Goal: Task Accomplishment & Management: Use online tool/utility

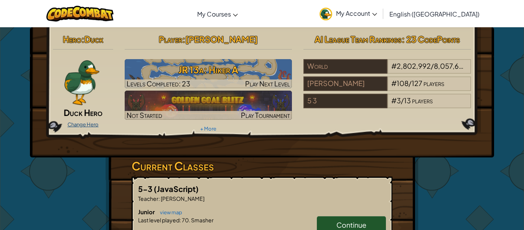
click at [90, 122] on link "Change Hero" at bounding box center [83, 124] width 31 height 6
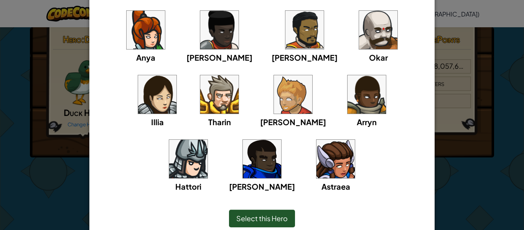
scroll to position [101, 0]
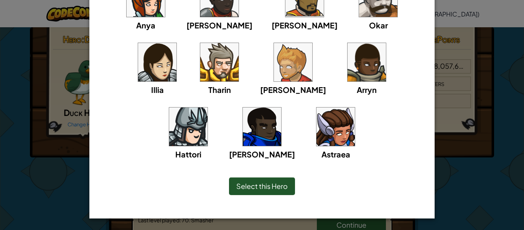
click at [263, 185] on span "Select this Hero" at bounding box center [262, 186] width 51 height 9
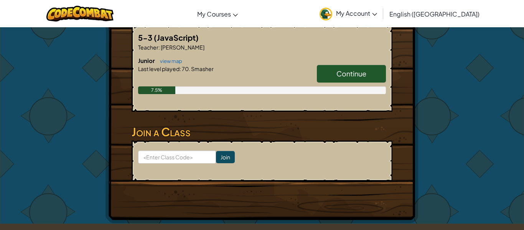
scroll to position [149, 0]
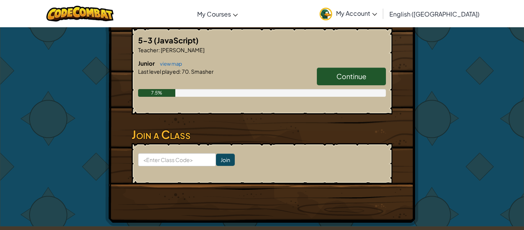
click at [356, 79] on span "Continue" at bounding box center [352, 76] width 30 height 9
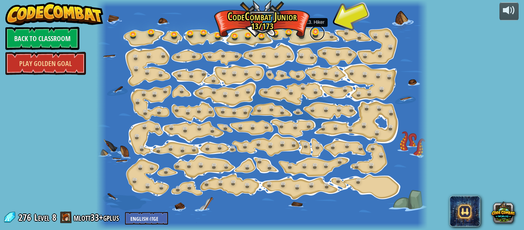
click at [316, 34] on link at bounding box center [317, 32] width 15 height 15
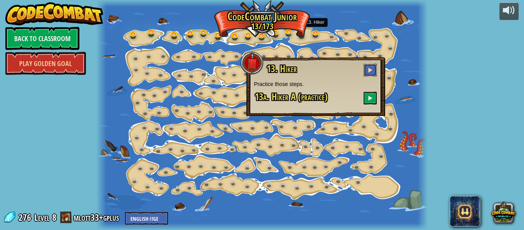
click at [367, 66] on button at bounding box center [370, 70] width 13 height 13
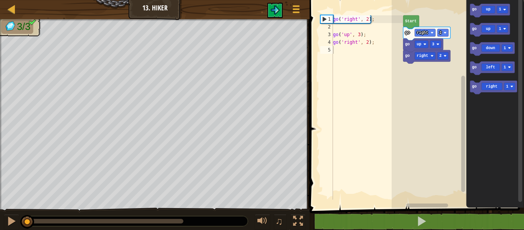
click at [411, 21] on text "Start" at bounding box center [411, 21] width 12 height 4
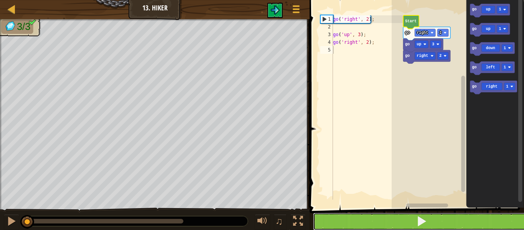
click at [370, 218] on button at bounding box center [421, 222] width 217 height 18
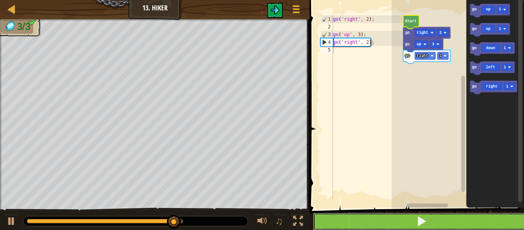
click at [396, 217] on button at bounding box center [421, 222] width 217 height 18
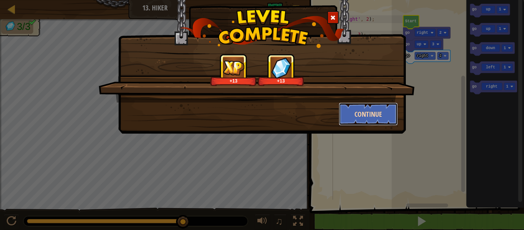
click at [367, 113] on button "Continue" at bounding box center [369, 114] width 60 height 23
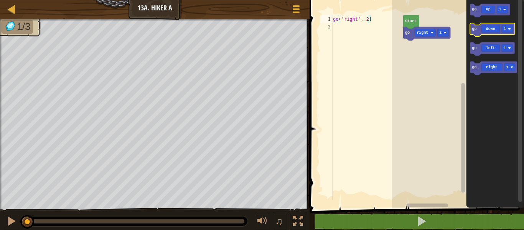
click at [495, 27] on icon "Blockly Workspace" at bounding box center [492, 29] width 45 height 13
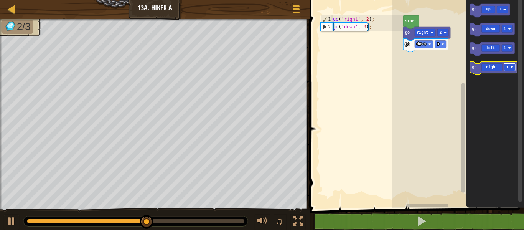
click at [510, 68] on rect "Blockly Workspace" at bounding box center [510, 67] width 11 height 7
click at [483, 69] on icon "Blockly Workspace" at bounding box center [493, 68] width 47 height 13
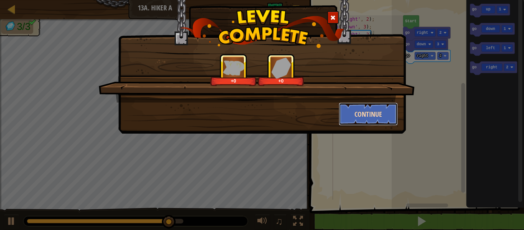
click at [375, 117] on button "Continue" at bounding box center [369, 114] width 60 height 23
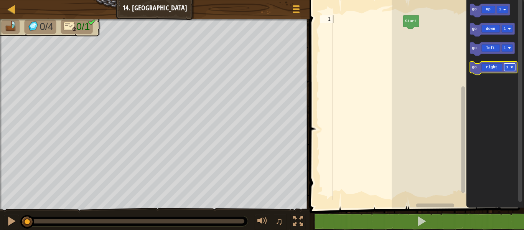
click at [511, 65] on rect "Blockly Workspace" at bounding box center [510, 67] width 11 height 7
click at [478, 67] on icon "Blockly Workspace" at bounding box center [493, 68] width 47 height 13
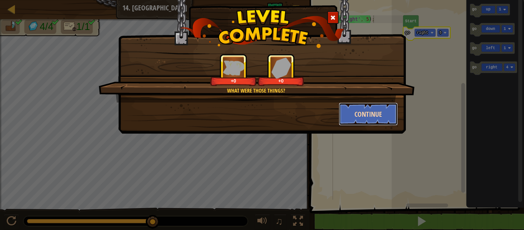
click at [350, 108] on button "Continue" at bounding box center [369, 114] width 60 height 23
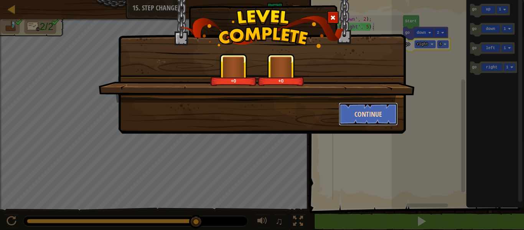
click at [376, 117] on button "Continue" at bounding box center [369, 114] width 60 height 23
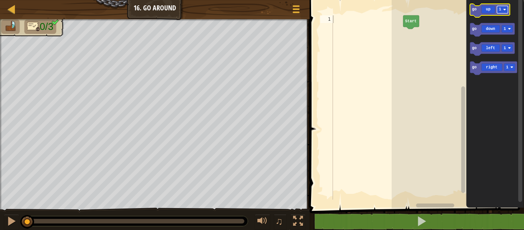
click at [505, 7] on rect "Blockly Workspace" at bounding box center [503, 9] width 11 height 7
click at [510, 67] on rect "Blockly Workspace" at bounding box center [510, 67] width 11 height 7
click at [506, 25] on rect "Blockly Workspace" at bounding box center [507, 28] width 11 height 7
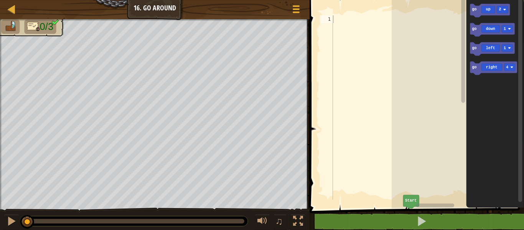
click at [462, 29] on g "Blockly Workspace" at bounding box center [464, 100] width 6 height 206
click at [479, 5] on rect "Blockly Workspace" at bounding box center [490, 10] width 40 height 13
click at [475, 12] on text "go" at bounding box center [474, 10] width 5 height 4
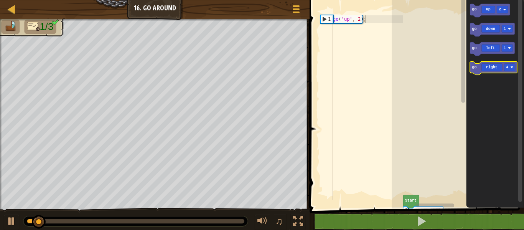
click at [475, 64] on g "go right 4" at bounding box center [493, 68] width 47 height 13
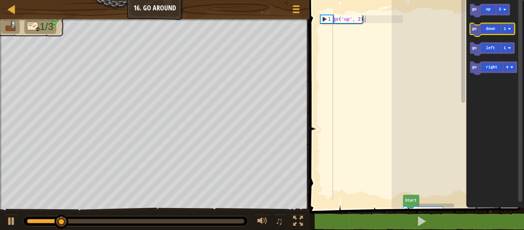
click at [476, 28] on text "go" at bounding box center [474, 29] width 5 height 4
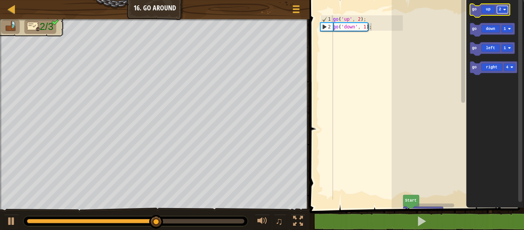
click at [502, 7] on rect "Blockly Workspace" at bounding box center [503, 9] width 11 height 7
click at [472, 8] on text "go" at bounding box center [474, 10] width 5 height 4
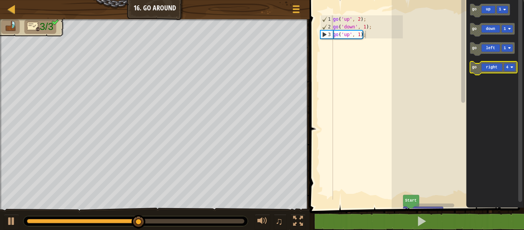
click at [474, 66] on text "go" at bounding box center [474, 67] width 5 height 4
click at [474, 69] on text "go" at bounding box center [474, 67] width 5 height 4
click at [442, 71] on div "Start go up 2 go down 1 go up 1 go right 4 go right 4 go up 1 go down 1 go left…" at bounding box center [458, 102] width 132 height 212
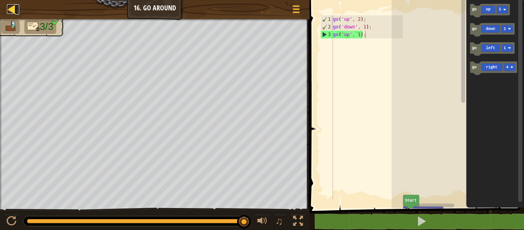
click at [14, 10] on div at bounding box center [12, 9] width 10 height 10
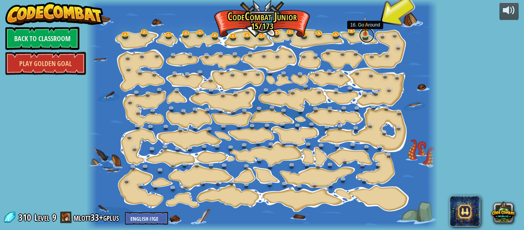
click at [369, 35] on link at bounding box center [366, 35] width 15 height 15
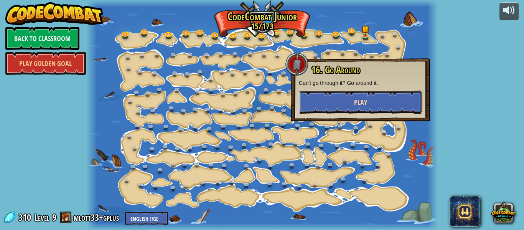
click at [359, 102] on span "Play" at bounding box center [360, 103] width 13 height 10
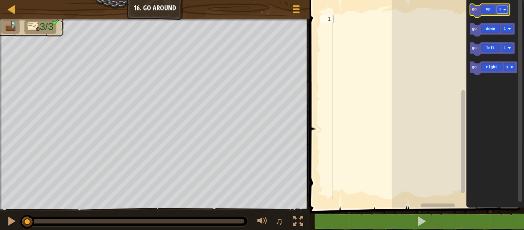
click at [503, 9] on rect "Blockly Workspace" at bounding box center [503, 9] width 11 height 7
click at [511, 8] on icon "Blockly Workspace" at bounding box center [495, 102] width 58 height 212
click at [503, 7] on rect "Blockly Workspace" at bounding box center [503, 9] width 11 height 7
click at [513, 65] on rect "Blockly Workspace" at bounding box center [510, 67] width 11 height 7
click at [511, 30] on image "Blockly Workspace" at bounding box center [509, 29] width 3 height 3
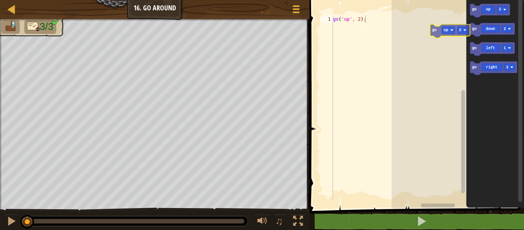
click at [430, 35] on div "go up 2 go down 2 go left 1 go right 3 go up 2" at bounding box center [458, 102] width 132 height 212
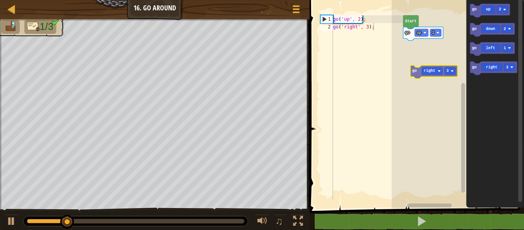
click at [414, 71] on div "go up 2 Start go up 2 go down 2 go left 1 go right 3 go right 3" at bounding box center [458, 102] width 132 height 212
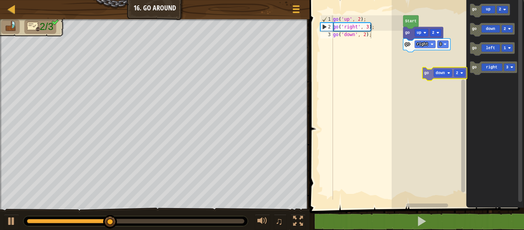
click at [422, 77] on div "go right 3 go up 2 Start go up 2 go down 2 go left 1 go right 3 go down 2" at bounding box center [458, 102] width 132 height 212
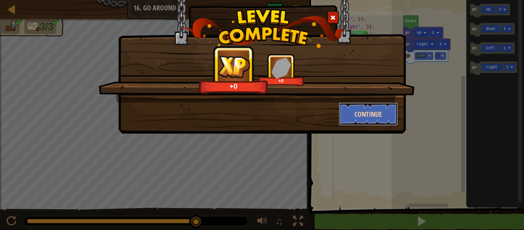
click at [372, 111] on button "Continue" at bounding box center [369, 114] width 60 height 23
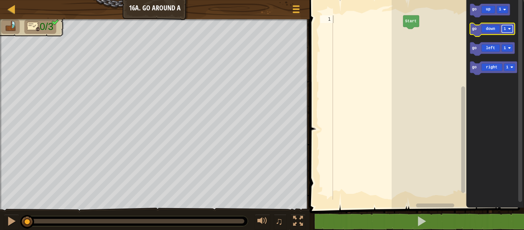
click at [508, 30] on image "Blockly Workspace" at bounding box center [509, 29] width 3 height 3
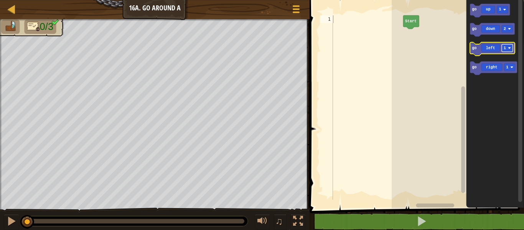
click at [511, 46] on rect "Blockly Workspace" at bounding box center [507, 48] width 11 height 7
click at [469, 11] on icon "Blockly Workspace" at bounding box center [495, 102] width 58 height 212
click at [473, 14] on icon "Blockly Workspace" at bounding box center [490, 10] width 40 height 13
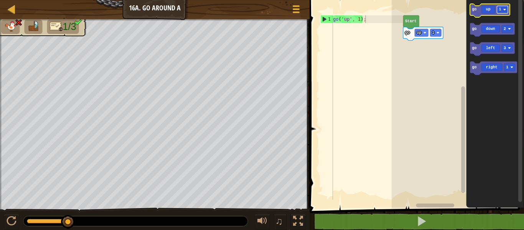
click at [501, 9] on text "1" at bounding box center [501, 10] width 2 height 4
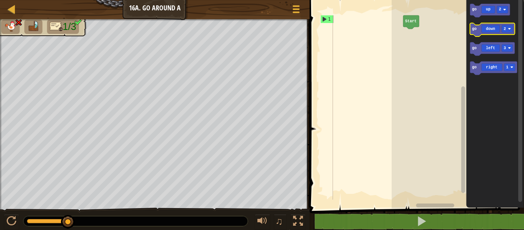
click at [488, 29] on icon "Blockly Workspace" at bounding box center [492, 29] width 45 height 13
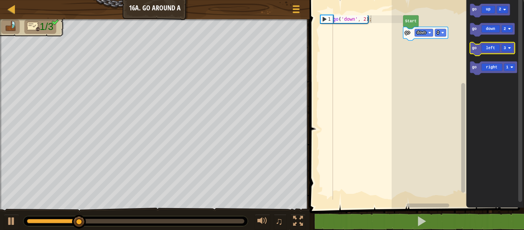
click at [475, 48] on text "go" at bounding box center [474, 48] width 5 height 4
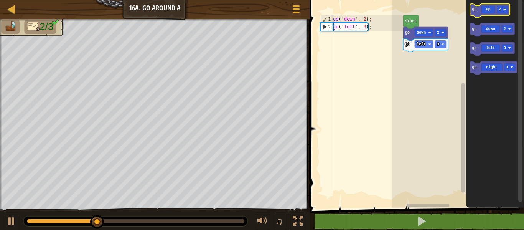
click at [472, 12] on icon "Blockly Workspace" at bounding box center [490, 10] width 40 height 13
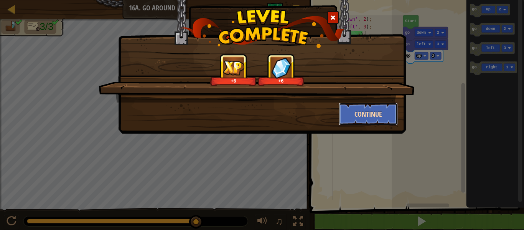
click at [380, 107] on button "Continue" at bounding box center [369, 114] width 60 height 23
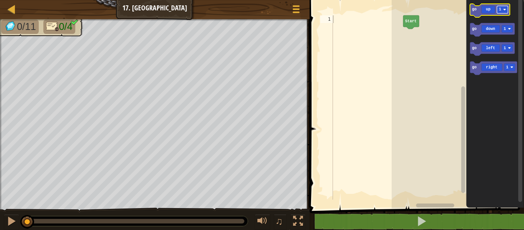
click at [501, 9] on text "1" at bounding box center [501, 10] width 2 height 4
click at [513, 65] on rect "Blockly Workspace" at bounding box center [510, 67] width 11 height 7
click at [513, 30] on rect "Blockly Workspace" at bounding box center [507, 28] width 11 height 7
click at [507, 47] on rect "Blockly Workspace" at bounding box center [507, 48] width 11 height 7
click at [471, 10] on icon "Blockly Workspace" at bounding box center [490, 10] width 40 height 13
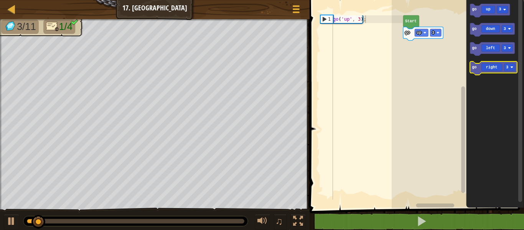
click at [476, 69] on text "go" at bounding box center [474, 67] width 5 height 4
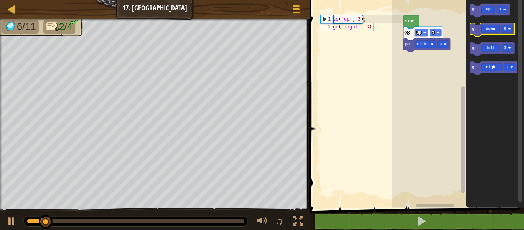
click at [473, 27] on text "go" at bounding box center [474, 29] width 5 height 4
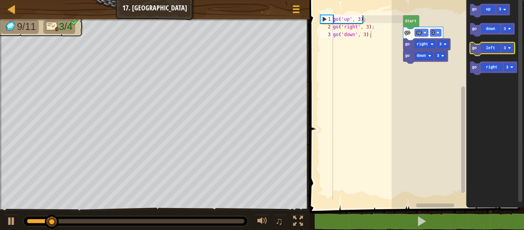
click at [471, 53] on icon "Blockly Workspace" at bounding box center [492, 49] width 45 height 13
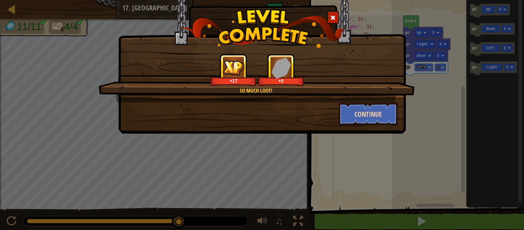
drag, startPoint x: 381, startPoint y: 99, endPoint x: 379, endPoint y: 103, distance: 4.1
click at [380, 101] on div "So much loot! +17 +0" at bounding box center [257, 78] width 316 height 49
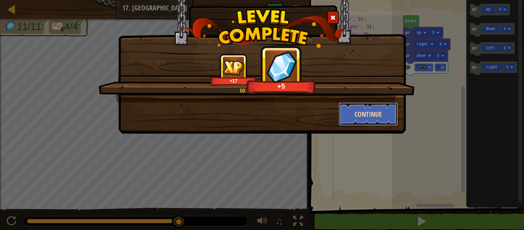
click at [379, 112] on button "Continue" at bounding box center [369, 114] width 60 height 23
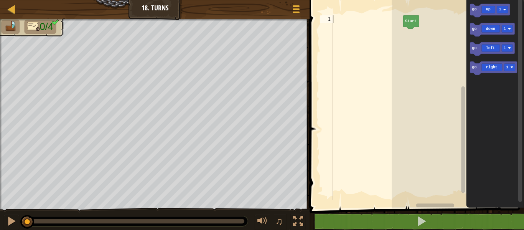
click at [497, 0] on html "Map Junior 18. Turns Game Menu 1 הההההההההההההההההההההההההההההההההההההההההההההה…" at bounding box center [262, 0] width 524 height 0
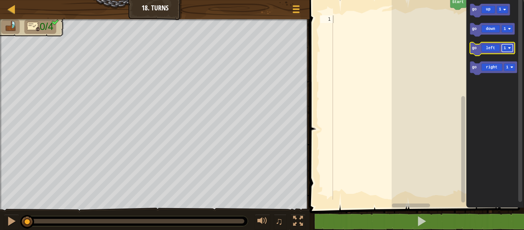
click at [509, 47] on image "Blockly Workspace" at bounding box center [509, 48] width 3 height 3
click at [477, 51] on icon "Blockly Workspace" at bounding box center [492, 49] width 45 height 13
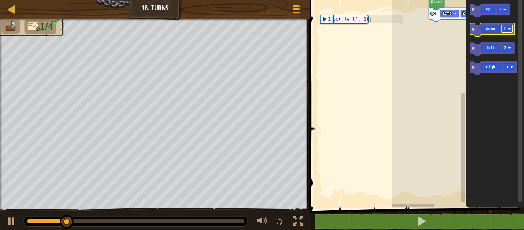
click at [507, 31] on rect "Blockly Workspace" at bounding box center [507, 28] width 11 height 7
click at [476, 31] on text "go" at bounding box center [474, 29] width 5 height 4
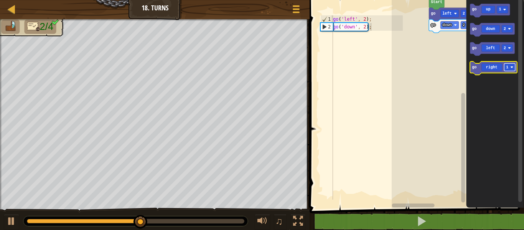
click at [513, 66] on image "Blockly Workspace" at bounding box center [512, 67] width 3 height 3
click at [475, 71] on icon "Blockly Workspace" at bounding box center [493, 68] width 47 height 13
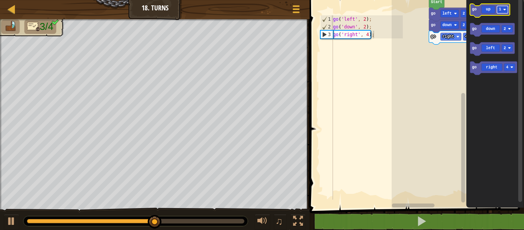
click at [501, 9] on text "1" at bounding box center [501, 10] width 2 height 4
click at [471, 11] on icon "Blockly Workspace" at bounding box center [490, 10] width 40 height 13
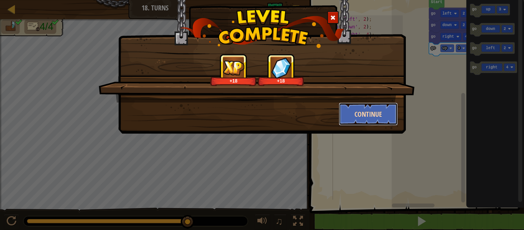
click at [389, 111] on button "Continue" at bounding box center [369, 114] width 60 height 23
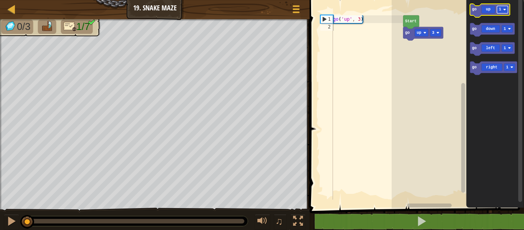
click at [504, 8] on image "Blockly Workspace" at bounding box center [505, 9] width 3 height 3
click at [514, 67] on rect "Blockly Workspace" at bounding box center [510, 67] width 11 height 7
click at [475, 10] on text "go" at bounding box center [474, 10] width 5 height 4
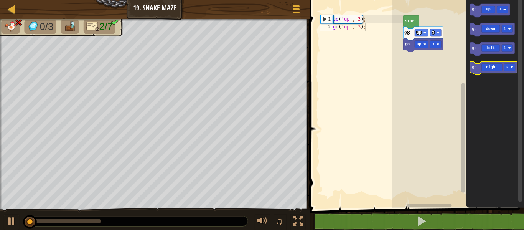
click at [475, 69] on text "go" at bounding box center [474, 67] width 5 height 4
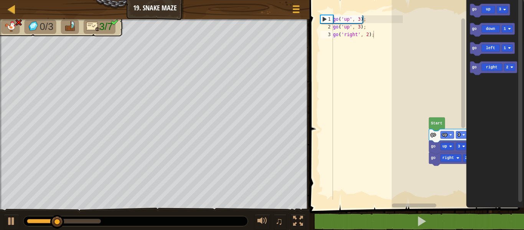
click at [500, 127] on div "go up 3 go up 3 go right 2 Start go up 3 go down 1 go left 1 go right 2" at bounding box center [458, 102] width 132 height 212
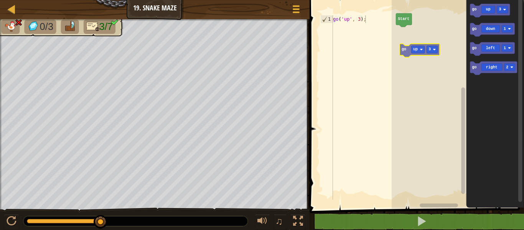
click at [405, 43] on div "Start go up 3 go down 1 go left 1 go right 2 go up 3" at bounding box center [458, 102] width 132 height 212
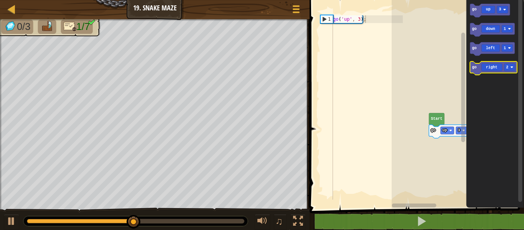
click at [478, 68] on icon "Blockly Workspace" at bounding box center [493, 68] width 47 height 13
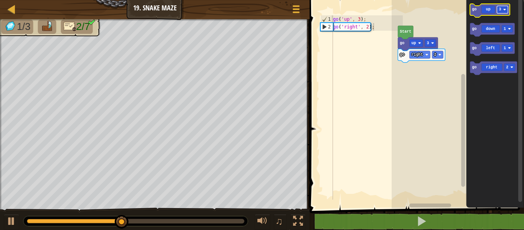
click at [502, 9] on rect "Blockly Workspace" at bounding box center [503, 9] width 11 height 7
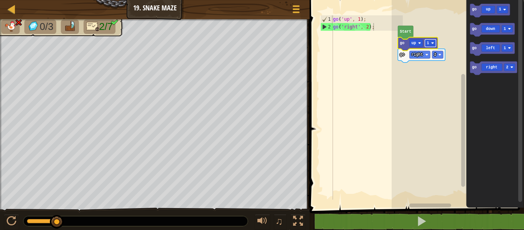
click at [433, 41] on rect "Blockly Workspace" at bounding box center [430, 43] width 11 height 7
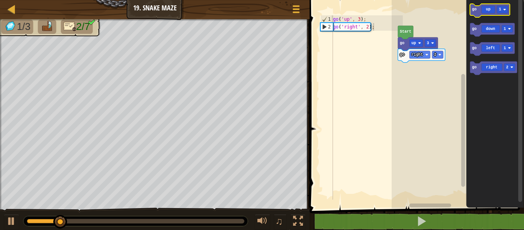
click at [479, 10] on icon "Blockly Workspace" at bounding box center [490, 10] width 40 height 13
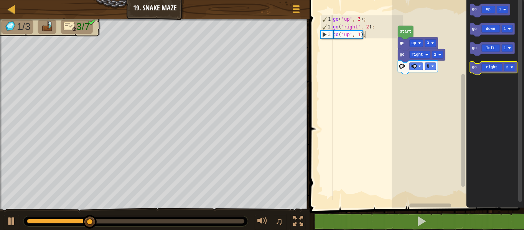
click at [507, 63] on icon "Blockly Workspace" at bounding box center [493, 68] width 47 height 13
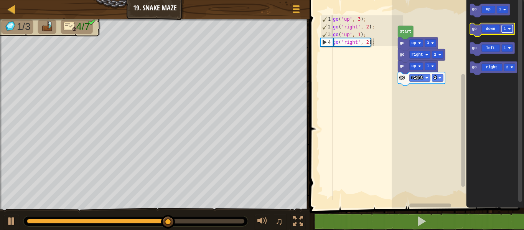
click at [506, 26] on rect "Blockly Workspace" at bounding box center [507, 28] width 11 height 7
click at [474, 30] on text "go" at bounding box center [474, 29] width 5 height 4
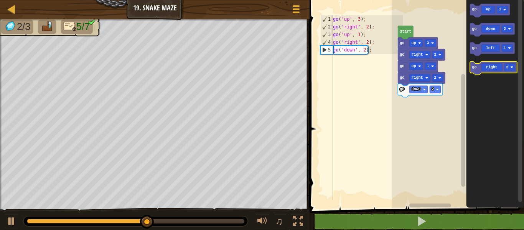
click at [472, 67] on text "go" at bounding box center [474, 67] width 5 height 4
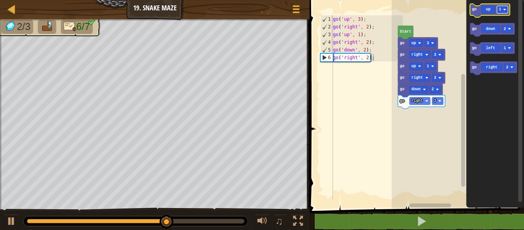
click at [504, 7] on rect "Blockly Workspace" at bounding box center [503, 9] width 11 height 7
click at [469, 7] on icon "Blockly Workspace" at bounding box center [495, 102] width 58 height 212
click at [473, 8] on text "go" at bounding box center [474, 10] width 5 height 4
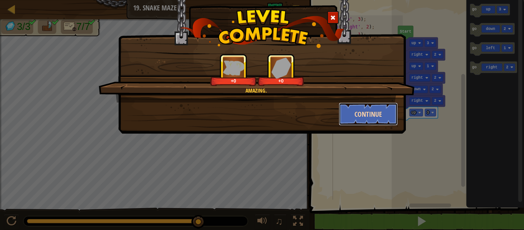
click at [379, 114] on button "Continue" at bounding box center [369, 114] width 60 height 23
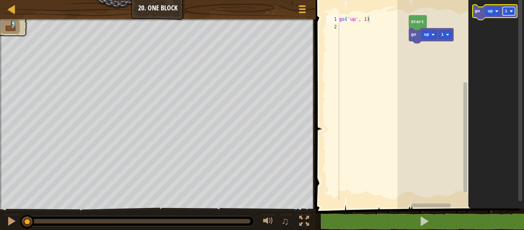
click at [511, 10] on image "Blockly Workspace" at bounding box center [511, 11] width 3 height 3
click at [478, 15] on icon "Blockly Workspace" at bounding box center [495, 12] width 45 height 15
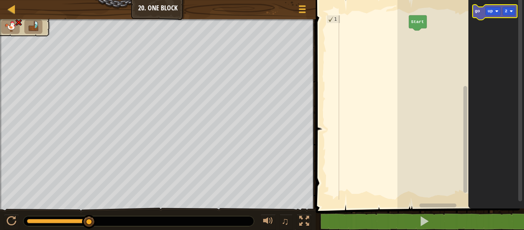
click at [479, 13] on text "go" at bounding box center [477, 11] width 5 height 5
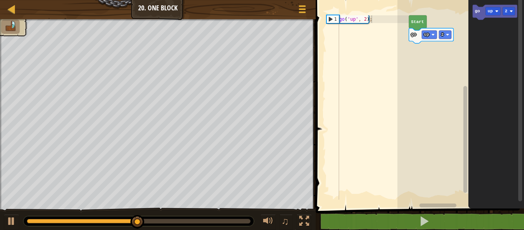
click at [483, 21] on icon "Blockly Workspace" at bounding box center [497, 102] width 56 height 212
click at [487, 51] on icon "go up 2" at bounding box center [497, 102] width 56 height 212
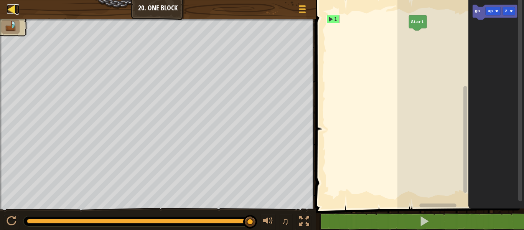
click at [13, 9] on div at bounding box center [12, 9] width 10 height 10
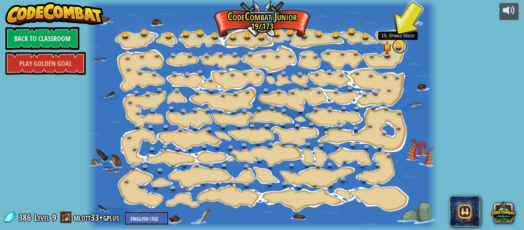
click at [398, 43] on link at bounding box center [399, 45] width 15 height 15
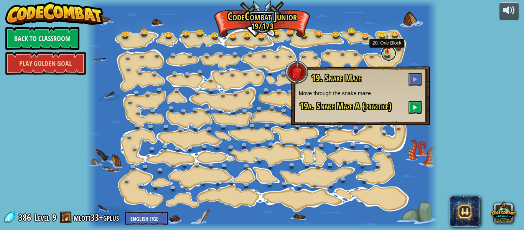
click at [388, 54] on link at bounding box center [388, 53] width 15 height 15
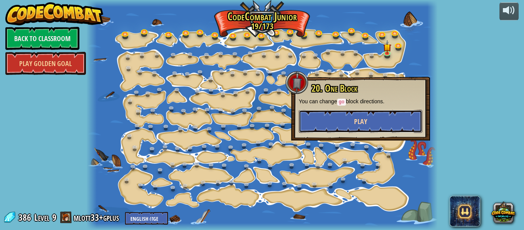
click at [407, 116] on button "Play" at bounding box center [361, 121] width 124 height 23
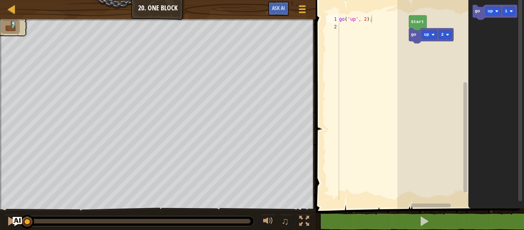
click at [356, 23] on div "go ( 'up' , 2 ) ;" at bounding box center [374, 115] width 72 height 200
click at [356, 17] on div "go ( 'up' , 2 ) ;" at bounding box center [374, 115] width 72 height 200
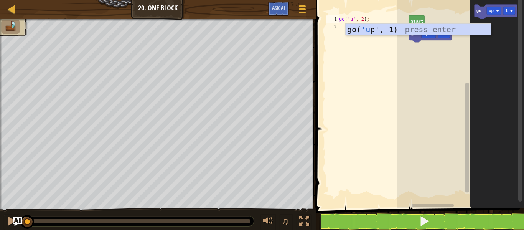
scroll to position [3, 2]
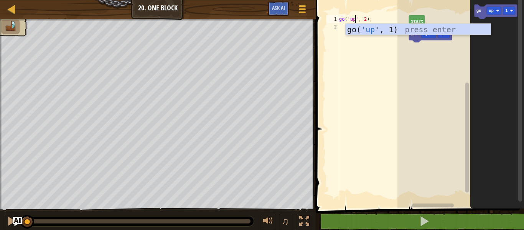
click at [430, 55] on rect "Blockly Workspace" at bounding box center [461, 102] width 127 height 212
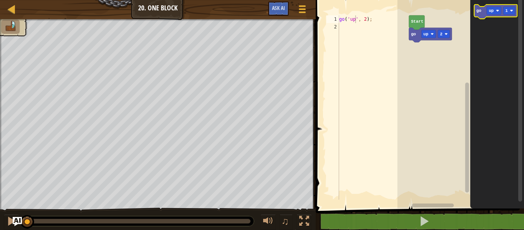
click at [482, 16] on icon "Blockly Workspace" at bounding box center [496, 12] width 43 height 15
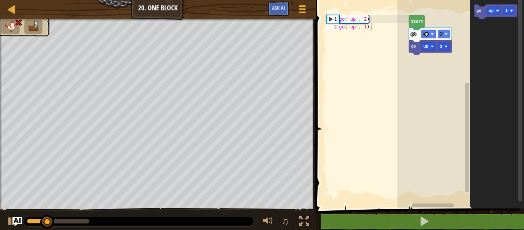
click at [358, 30] on div "go ( 'up' , 2 ) ; go ( 'up' , 1 ) ;" at bounding box center [374, 115] width 72 height 200
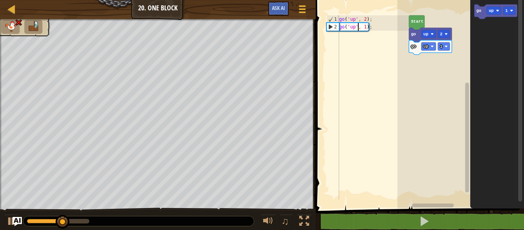
click at [356, 29] on div "go ( 'up' , 2 ) ; go ( 'up' , 1 ) ;" at bounding box center [374, 115] width 72 height 200
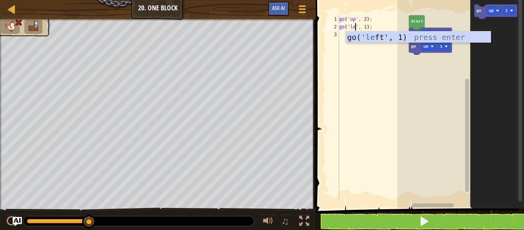
scroll to position [3, 3]
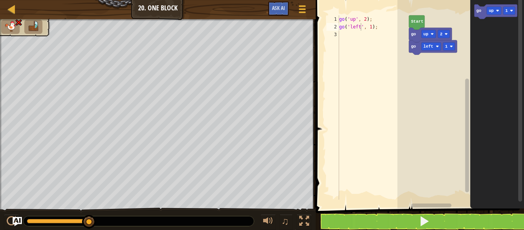
click at [437, 84] on rect "Blockly Workspace" at bounding box center [461, 102] width 127 height 212
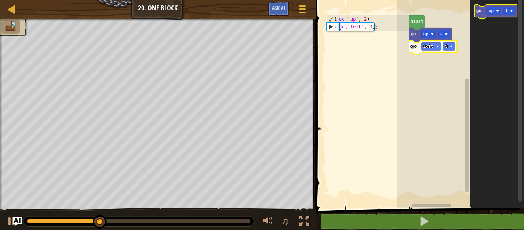
click at [481, 10] on g "go up 1" at bounding box center [496, 12] width 43 height 15
click at [477, 15] on icon "Blockly Workspace" at bounding box center [496, 12] width 43 height 15
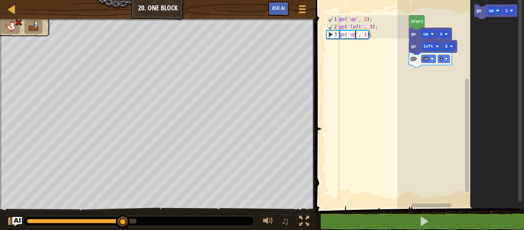
click at [356, 35] on div "go ( 'up' , 2 ) ; go ( 'left' , 3 ) ; go ( 'up' , 1 ) ;" at bounding box center [374, 115] width 72 height 200
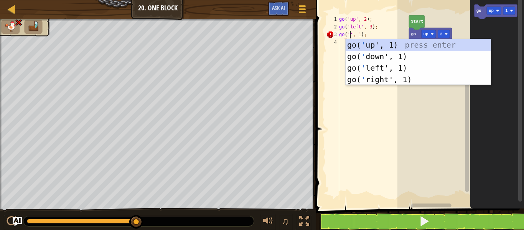
scroll to position [3, 2]
click at [379, 56] on div "go( ' up', 1) press enter go( ' down', 1) press enter go( ' left', 1) press ent…" at bounding box center [418, 73] width 145 height 69
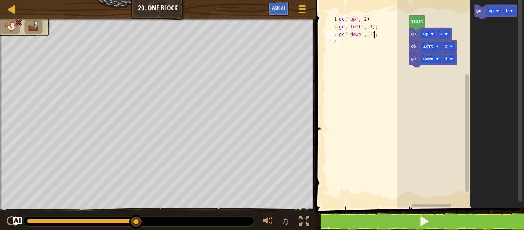
click at [371, 33] on div "go ( 'up' , 2 ) ; go ( 'left' , 3 ) ; go ( 'down' , 1 ) ;" at bounding box center [374, 115] width 72 height 200
type textarea "go('down', 2);"
click at [414, 21] on text "Start" at bounding box center [418, 21] width 12 height 5
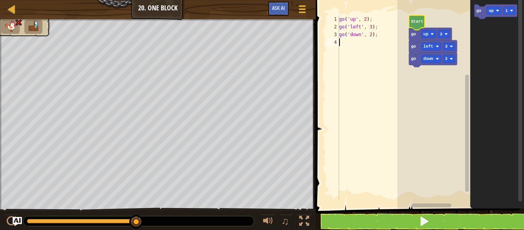
click at [383, 91] on div "go ( 'up' , 2 ) ; go ( 'left' , 3 ) ; go ( 'down' , 2 ) ;" at bounding box center [374, 115] width 72 height 200
click at [417, 20] on text "Start" at bounding box center [418, 21] width 12 height 5
click at [341, 44] on div "go ( 'up' , 2 ) ; go ( 'left' , 3 ) ; go ( 'down' , 2 ) ;" at bounding box center [374, 115] width 72 height 200
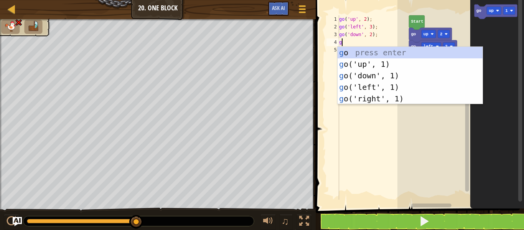
type textarea "go"
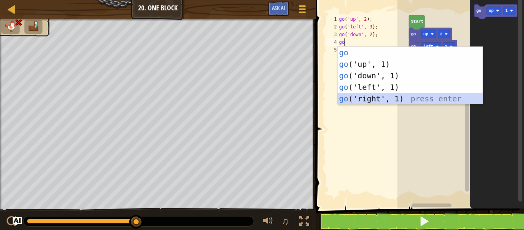
click at [372, 97] on div "go press enter go ('up', 1) press enter go ('down', 1) press enter go ('left', …" at bounding box center [410, 87] width 145 height 81
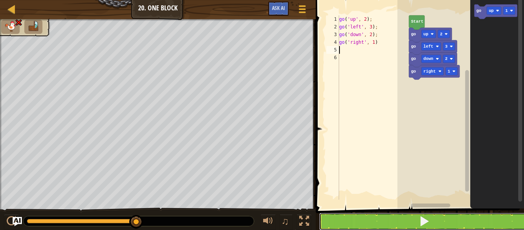
click at [409, 217] on button at bounding box center [424, 222] width 211 height 18
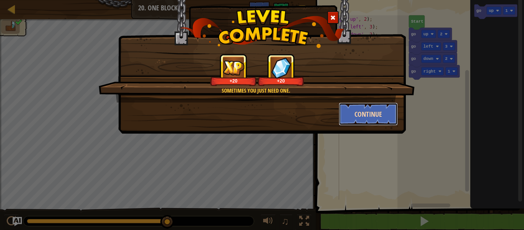
click at [384, 111] on button "Continue" at bounding box center [369, 114] width 60 height 23
